Goal: Book appointment/travel/reservation

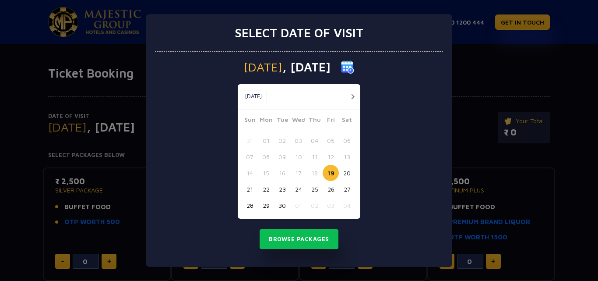
click at [354, 94] on button "button" at bounding box center [352, 96] width 11 height 11
click at [254, 156] on button "05" at bounding box center [250, 156] width 16 height 16
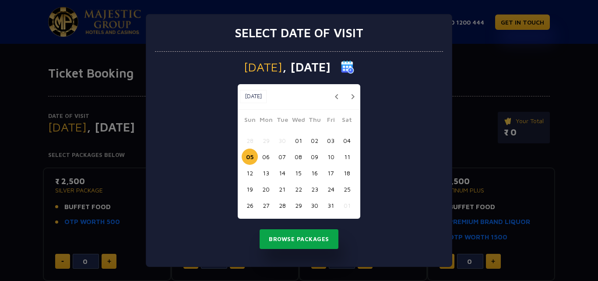
click at [305, 238] on button "Browse Packages" at bounding box center [299, 239] width 79 height 20
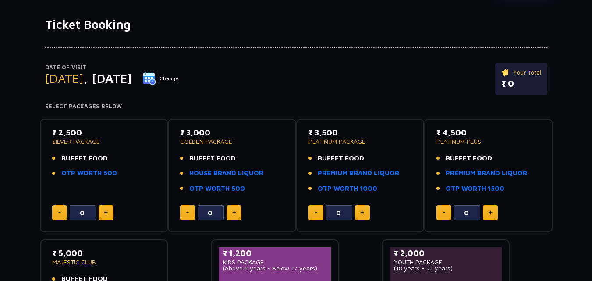
scroll to position [42, 0]
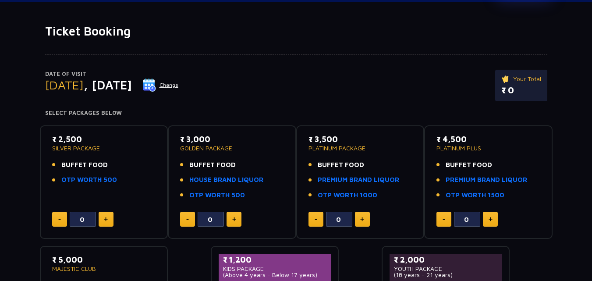
click at [522, 95] on p "₹ 0" at bounding box center [521, 90] width 40 height 13
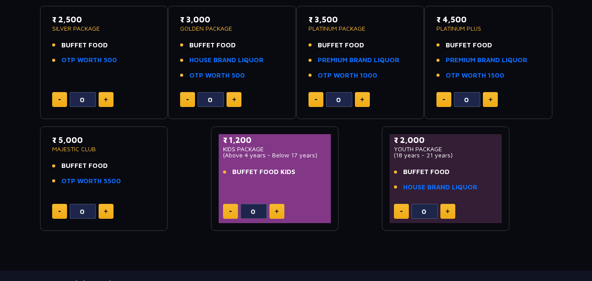
scroll to position [173, 0]
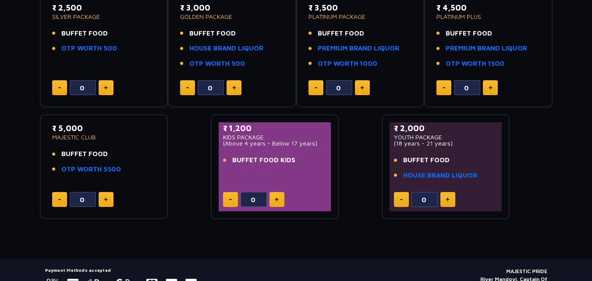
click at [274, 195] on button at bounding box center [276, 199] width 15 height 15
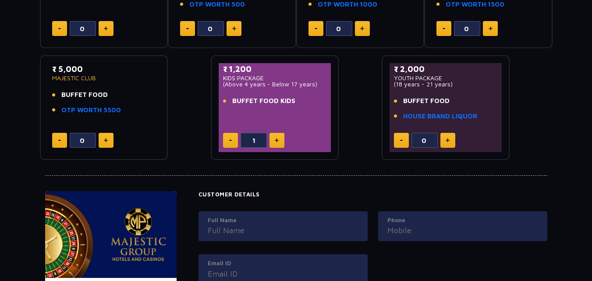
scroll to position [217, 0]
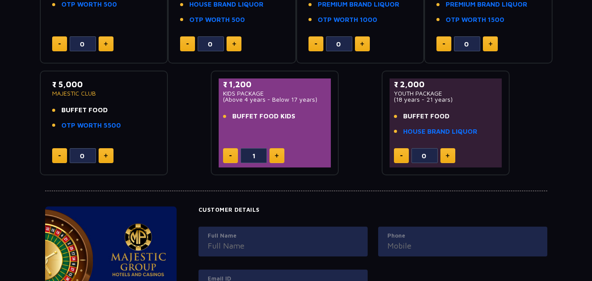
click at [228, 155] on button at bounding box center [230, 155] width 15 height 15
type input "0"
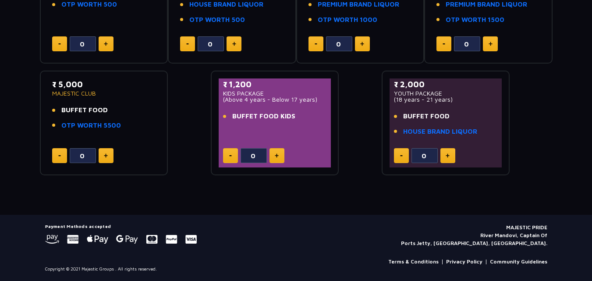
click at [106, 151] on button at bounding box center [106, 155] width 15 height 15
type input "1"
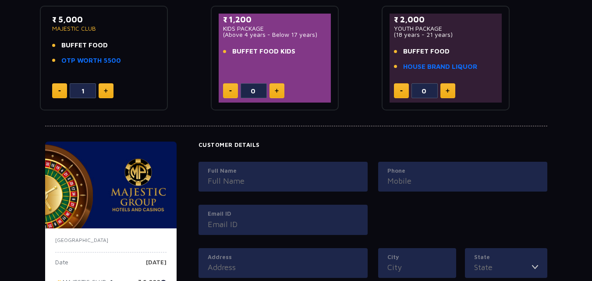
scroll to position [349, 0]
